Goal: Information Seeking & Learning: Learn about a topic

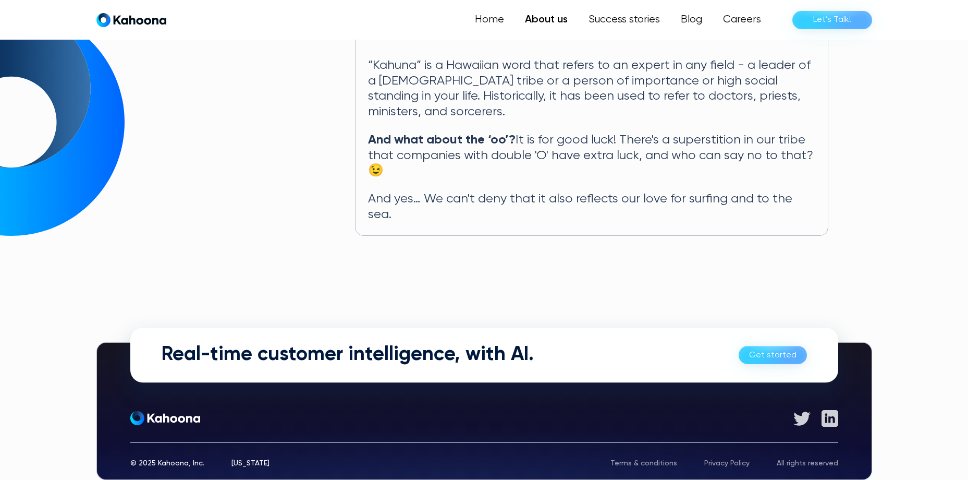
scroll to position [564, 0]
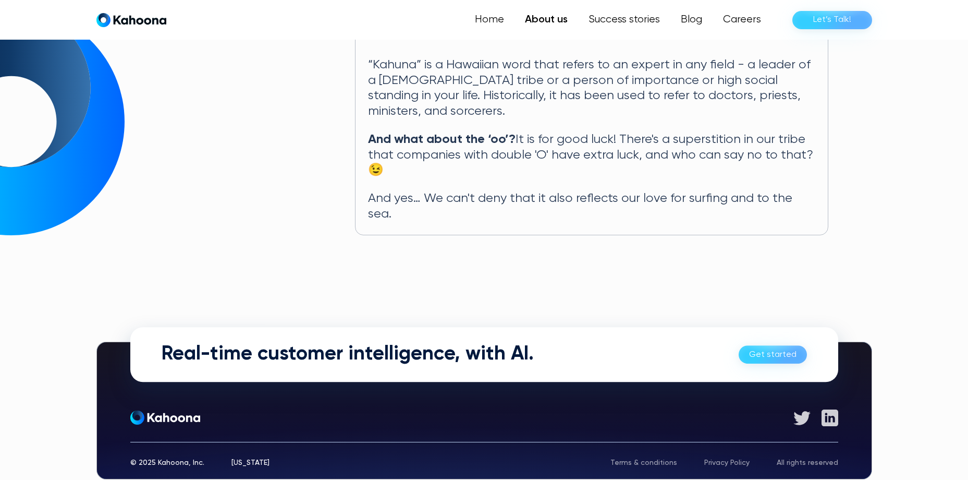
click at [545, 328] on div "Real-time customer intelligence, with AI. Get started" at bounding box center [484, 354] width 708 height 55
click at [487, 23] on link "Home" at bounding box center [490, 19] width 48 height 21
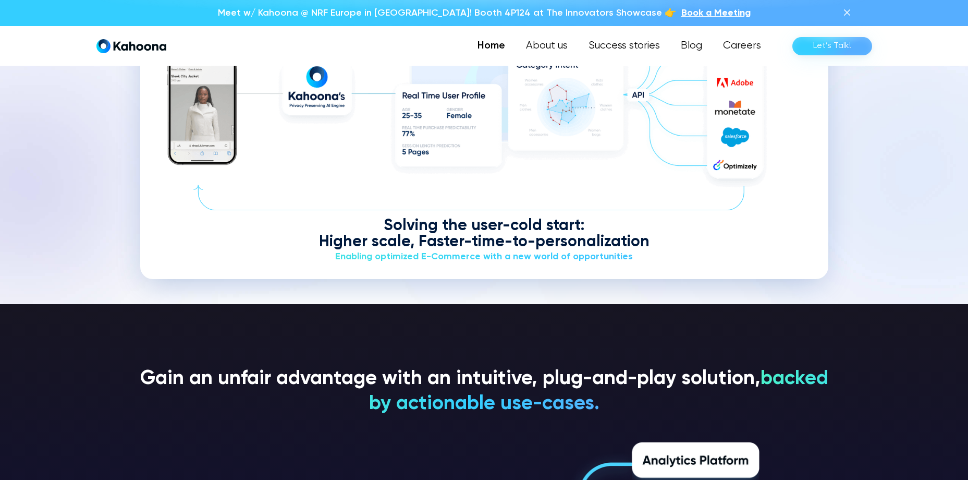
scroll to position [1419, 0]
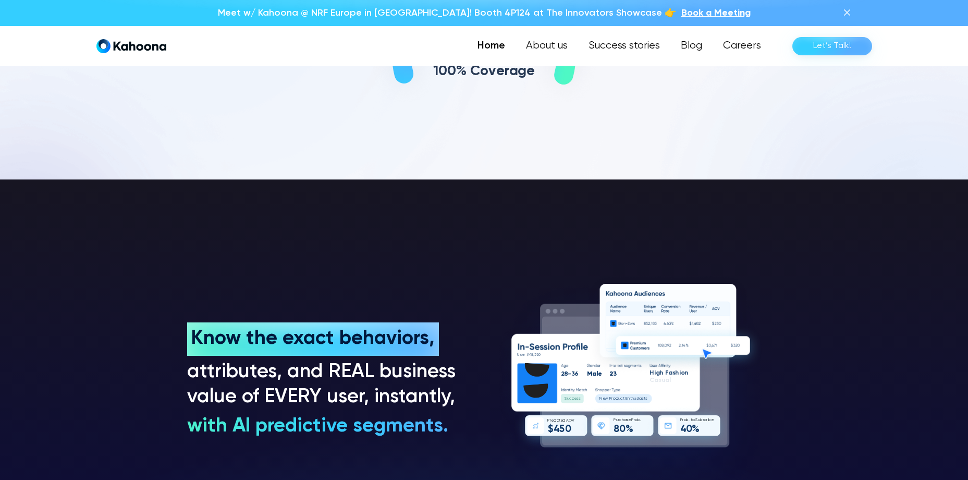
click at [483, 49] on link "Home" at bounding box center [491, 45] width 48 height 21
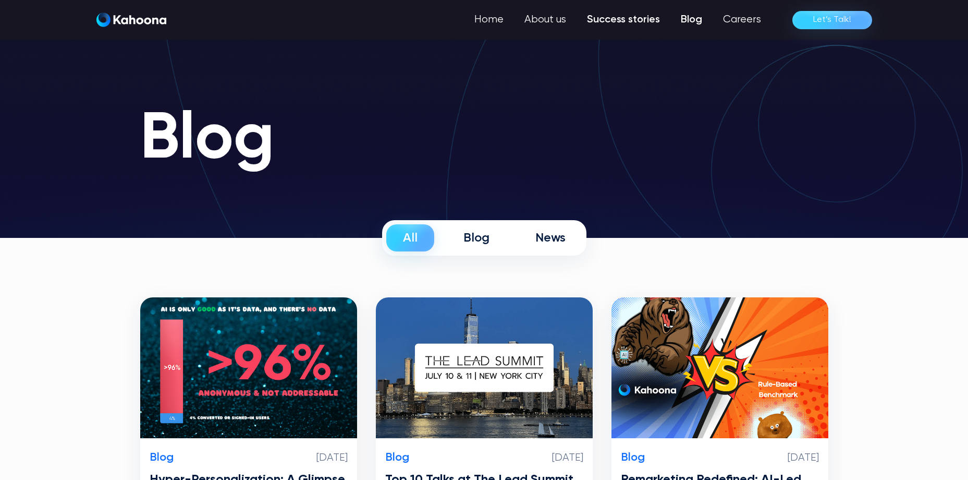
click at [638, 16] on link "Success stories" at bounding box center [624, 19] width 94 height 21
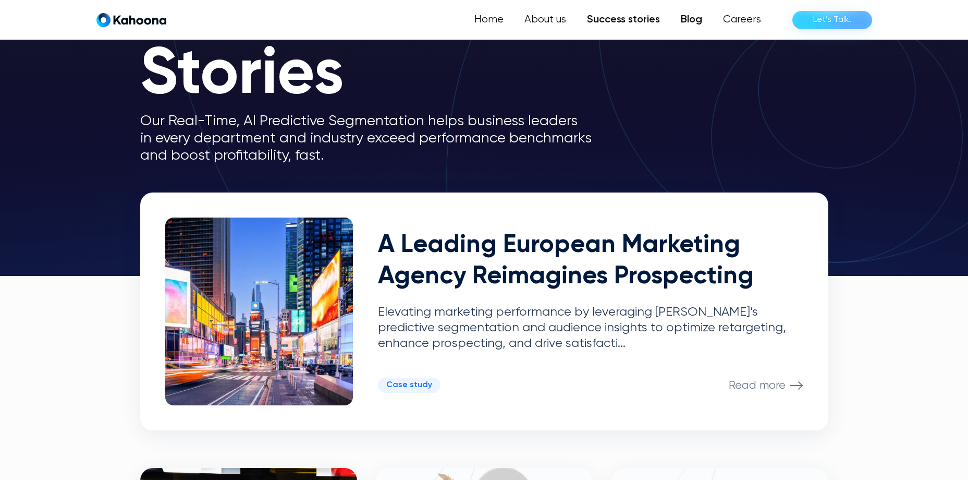
scroll to position [105, 0]
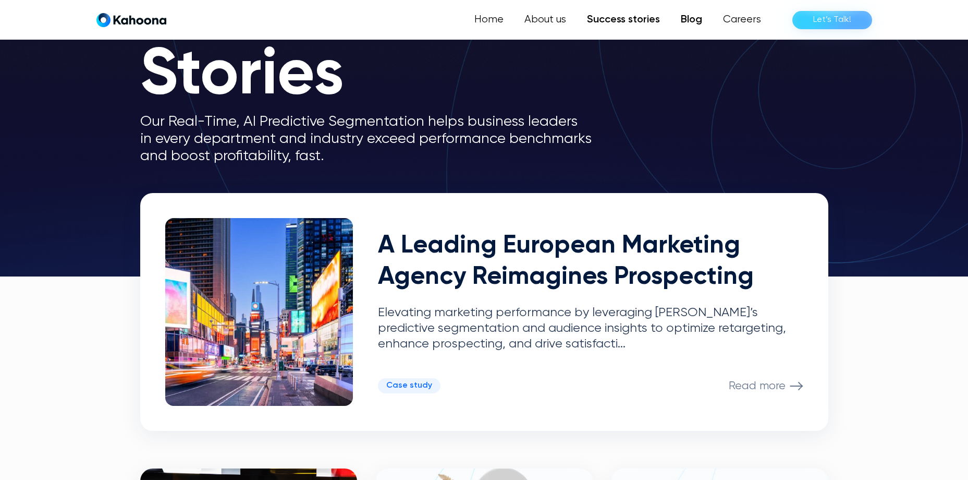
click at [693, 19] on link "Blog" at bounding box center [692, 19] width 42 height 21
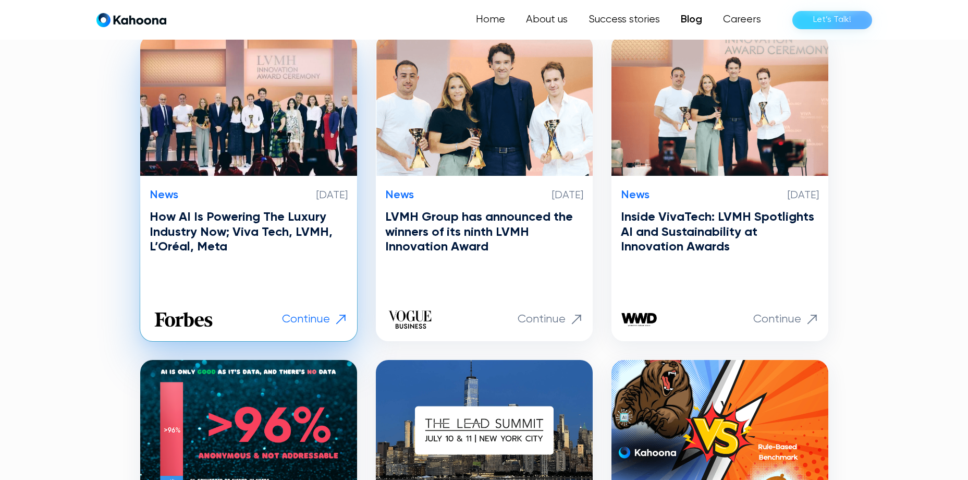
scroll to position [263, 0]
click at [237, 229] on h3 "How AI Is Powering The Luxury Industry Now; Viva Tech, LVMH, L’Oréal, Meta" at bounding box center [249, 231] width 198 height 45
